Goal: Task Accomplishment & Management: Manage account settings

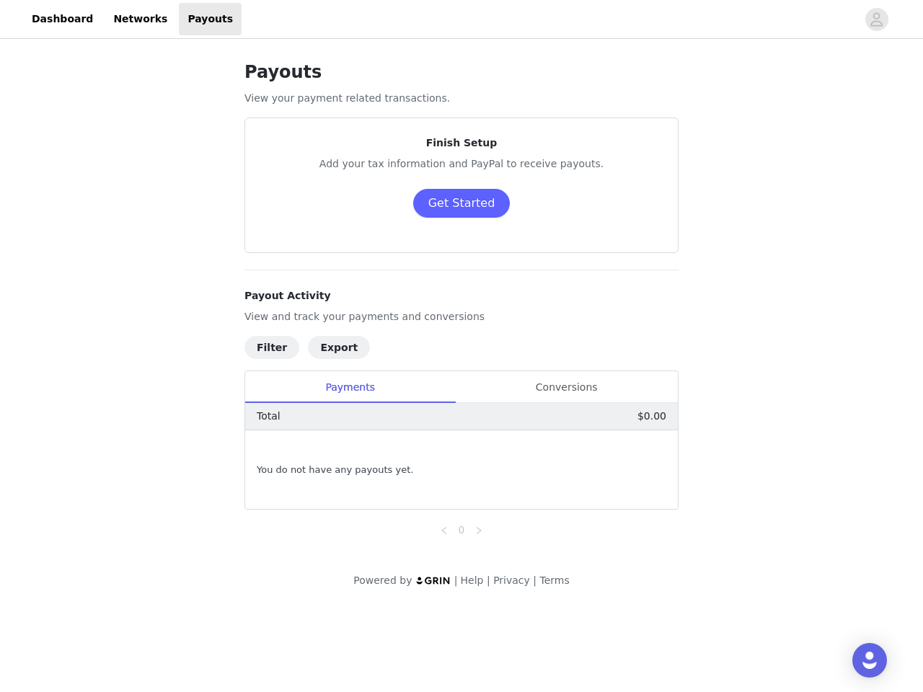
click at [461, 303] on h4 "Payout Activity" at bounding box center [461, 295] width 434 height 15
click at [461, 19] on div at bounding box center [548, 19] width 615 height 32
click at [876, 19] on icon "avatar" at bounding box center [876, 19] width 14 height 23
click at [461, 203] on body "Dashboard Networks Payouts Payouts View your payment related transactions. Fini…" at bounding box center [461, 346] width 923 height 692
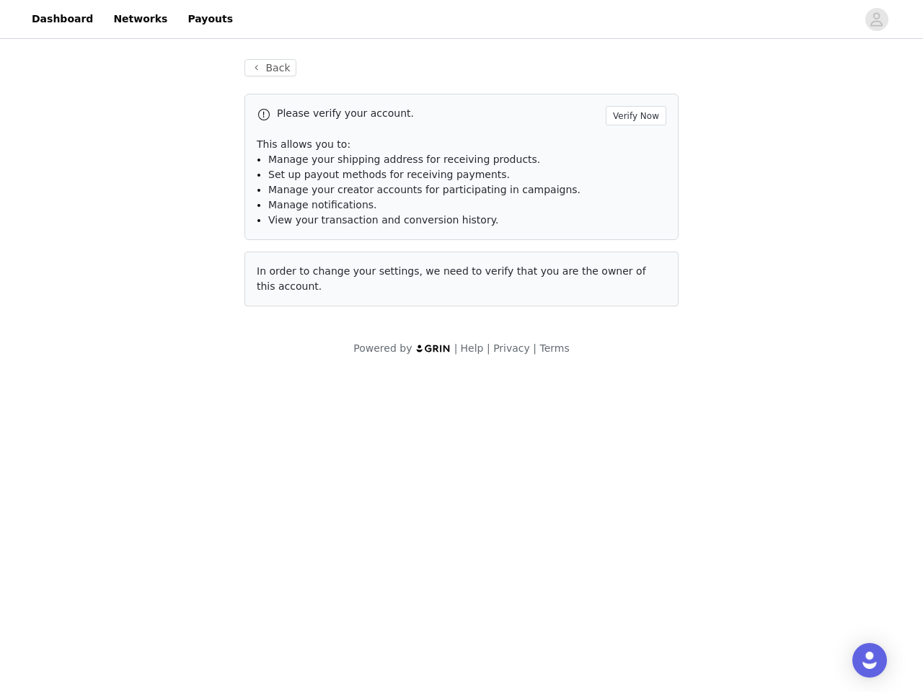
click at [271, 347] on div "Powered by | Help | Privacy | Terms" at bounding box center [461, 357] width 923 height 32
click at [268, 347] on div "Powered by | Help | Privacy | Terms" at bounding box center [461, 357] width 923 height 32
click at [328, 347] on div "Powered by | Help | Privacy | Terms" at bounding box center [461, 357] width 923 height 32
